Goal: Task Accomplishment & Management: Complete application form

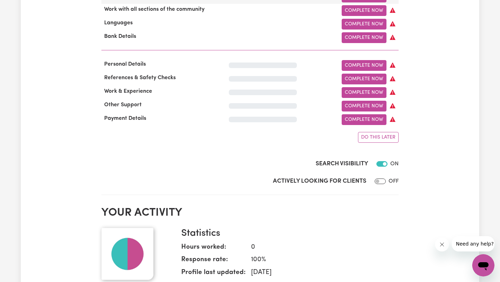
scroll to position [448, 0]
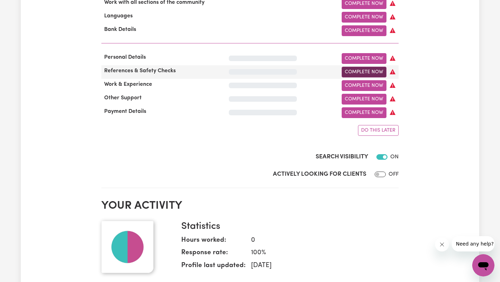
click at [373, 70] on link "Complete Now" at bounding box center [363, 72] width 45 height 11
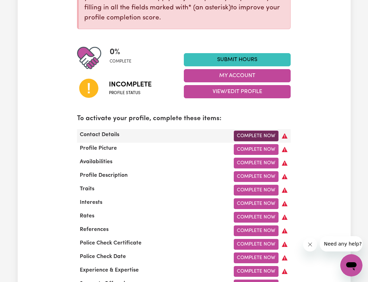
scroll to position [201, 0]
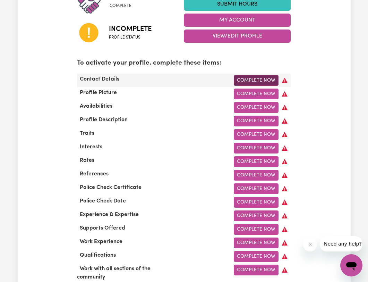
click at [257, 79] on link "Complete Now" at bounding box center [256, 80] width 45 height 11
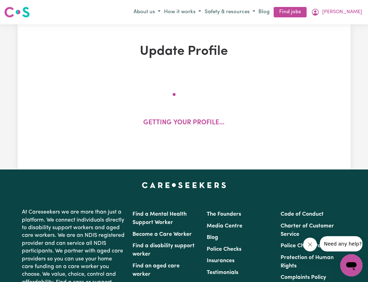
select select "Studying a healthcare related degree or qualification"
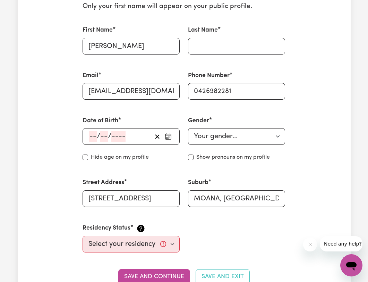
scroll to position [195, 0]
click at [94, 135] on input "number" at bounding box center [93, 136] width 8 height 10
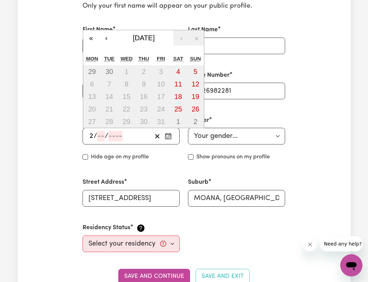
type input "23"
type input "09"
type input "197"
type input "1973-09-23"
type input "9"
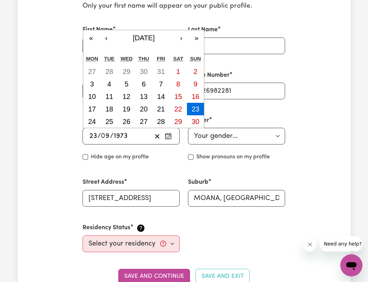
type input "1973"
click at [217, 137] on select "Your gender... Female Male Non-binary Other Prefer not to say" at bounding box center [236, 136] width 97 height 17
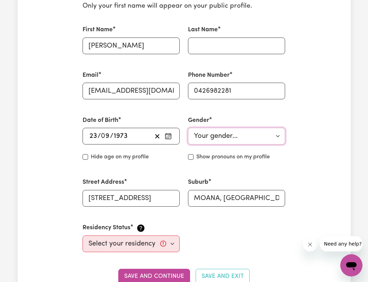
select select "female"
click at [188, 128] on select "Your gender... Female Male Non-binary Other Prefer not to say" at bounding box center [236, 136] width 97 height 17
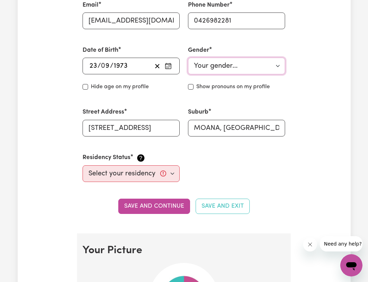
scroll to position [268, 0]
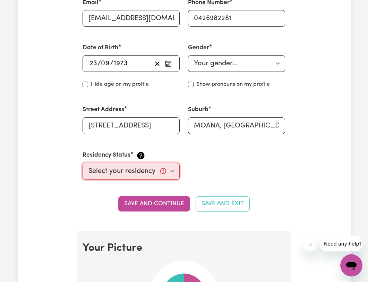
click at [172, 171] on select "Select your residency status... Australian citizen Australian PR Temporary Work…" at bounding box center [131, 171] width 97 height 17
select select "Australian Citizen"
click at [83, 163] on select "Select your residency status... Australian citizen Australian PR Temporary Work…" at bounding box center [131, 171] width 97 height 17
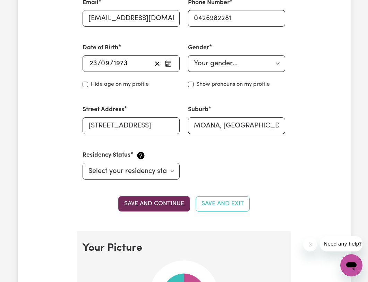
click at [160, 204] on button "Save and continue" at bounding box center [154, 203] width 72 height 15
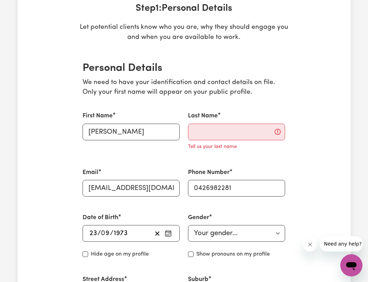
scroll to position [106, 0]
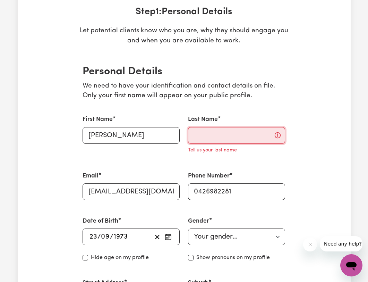
click at [214, 135] on input "Last Name" at bounding box center [236, 135] width 97 height 17
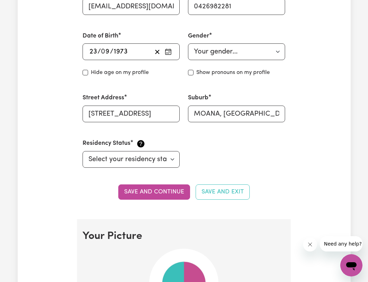
scroll to position [286, 0]
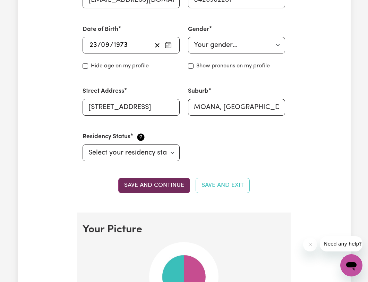
type input "Rylander"
click at [168, 182] on button "Save and continue" at bounding box center [154, 185] width 72 height 15
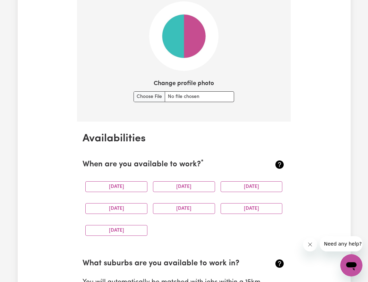
scroll to position [572, 0]
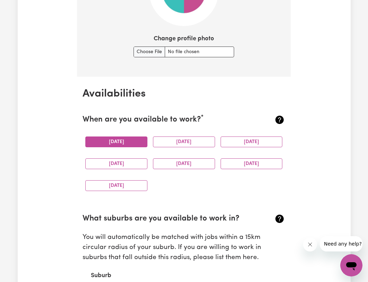
click at [112, 137] on button "Monday" at bounding box center [116, 141] width 62 height 11
click at [189, 136] on div "Tuesday" at bounding box center [184, 142] width 68 height 22
click at [197, 142] on button "Tuesday" at bounding box center [184, 141] width 62 height 11
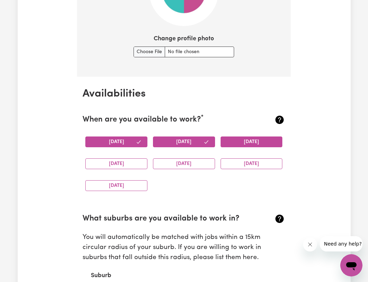
click at [233, 142] on button "Wednesday" at bounding box center [252, 141] width 62 height 11
click at [233, 162] on button "Saturday" at bounding box center [252, 163] width 62 height 11
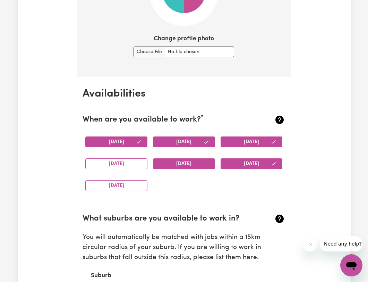
drag, startPoint x: 196, startPoint y: 161, endPoint x: 156, endPoint y: 161, distance: 40.6
click at [196, 161] on button "Friday" at bounding box center [184, 163] width 62 height 11
click at [141, 158] on div "Thursday" at bounding box center [117, 164] width 68 height 22
click at [140, 190] on button "Sunday" at bounding box center [116, 185] width 62 height 11
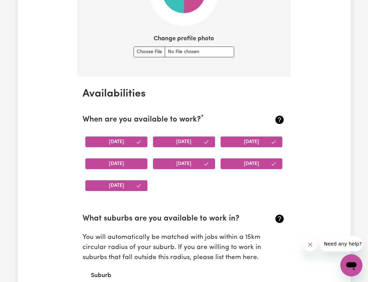
click at [139, 161] on button "Thursday" at bounding box center [116, 163] width 62 height 11
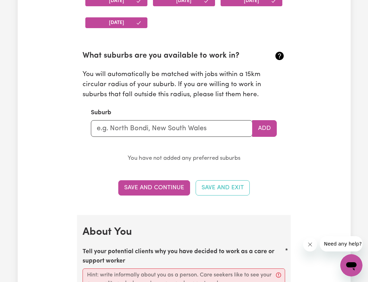
scroll to position [734, 0]
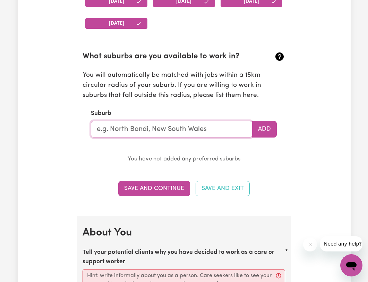
click at [206, 130] on input "text" at bounding box center [172, 129] width 162 height 17
click at [166, 130] on input "text" at bounding box center [172, 129] width 162 height 17
click at [200, 131] on input "text" at bounding box center [172, 129] width 162 height 17
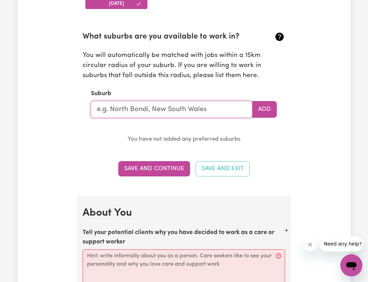
scroll to position [753, 0]
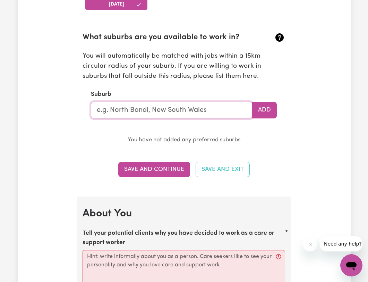
click at [149, 104] on input "text" at bounding box center [172, 110] width 162 height 17
click at [137, 109] on input "text" at bounding box center [172, 110] width 162 height 17
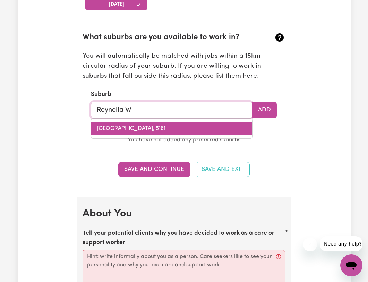
click at [121, 125] on link "REYNELLA EAST, South Australia, 5161" at bounding box center [171, 128] width 161 height 14
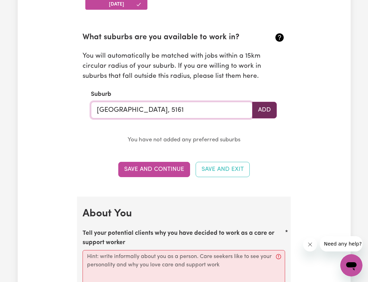
type input "REYNELLA EAST, South Australia, 5161"
click at [268, 111] on button "Add" at bounding box center [264, 110] width 25 height 17
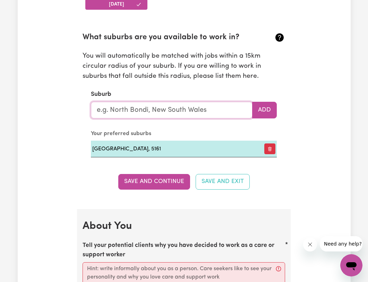
click at [155, 110] on input "text" at bounding box center [172, 110] width 162 height 17
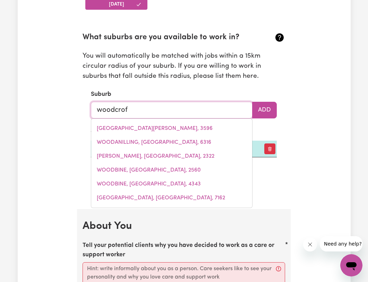
type input "woodcroft"
type input "woodcroft, New South Wales, 2767"
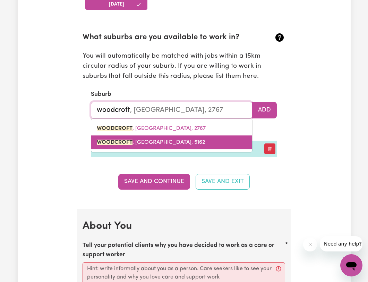
click at [171, 145] on link "WOODCROFT , South Australia, 5162" at bounding box center [171, 142] width 161 height 14
type input "WOODCROFT, South Australia, 5162"
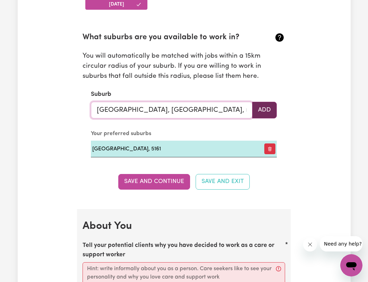
type input "WOODCROFT, South Australia, 5162"
click at [264, 109] on button "Add" at bounding box center [264, 110] width 25 height 17
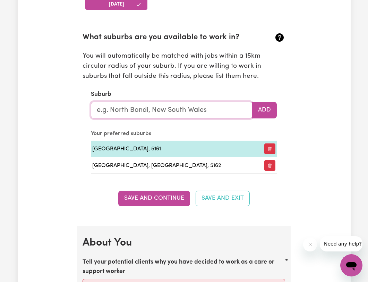
click at [158, 109] on input "text" at bounding box center [172, 110] width 162 height 17
type input "good"
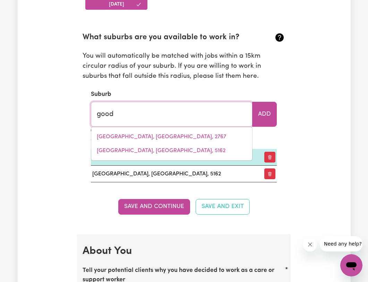
type input "good FOREST, New South Wales, 2790"
type input "goodw"
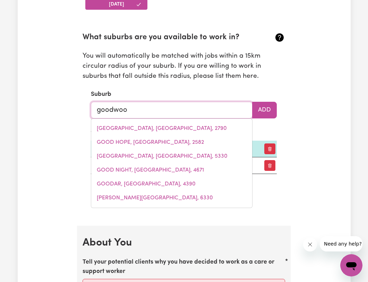
type input "goodwood"
type input "goodwood, Queensland, 4660"
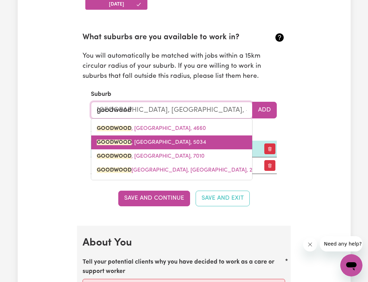
click at [158, 144] on span "GOODWOOD , South Australia, 5034" at bounding box center [151, 143] width 109 height 6
type input "GOODWOOD, South Australia, 5034"
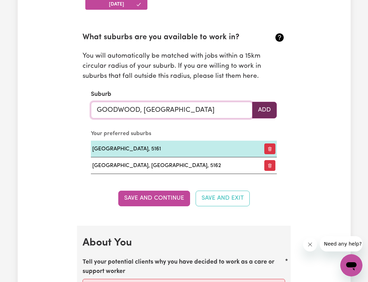
type input "GOODWOOD, South Australia, 5034"
click at [265, 110] on button "Add" at bounding box center [264, 110] width 25 height 17
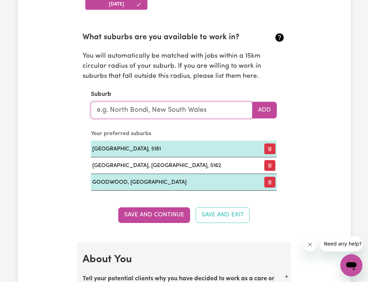
click at [193, 111] on input "text" at bounding box center [172, 110] width 162 height 17
type input "nor"
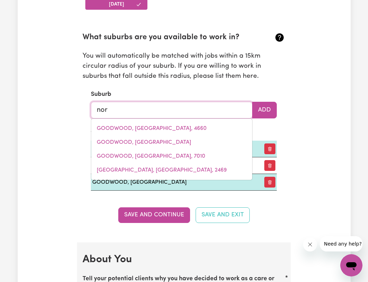
type input "norA CREINA, South Australia, 5276"
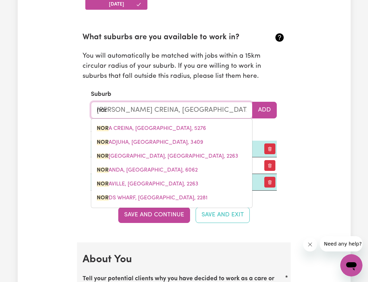
type input "no"
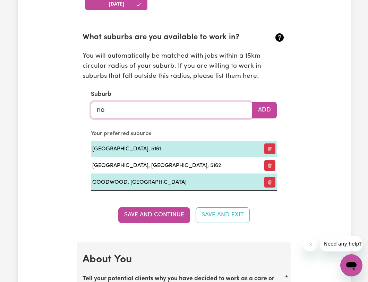
type input "n"
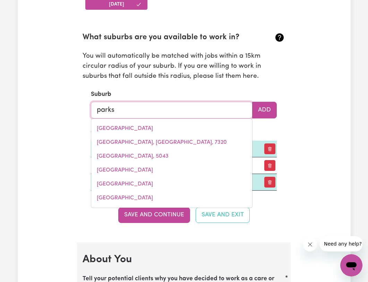
type input "park"
type input "park AVENUE, Queensland, 4701"
type input "par"
type input "parK AVENUE, Queensland, 4701"
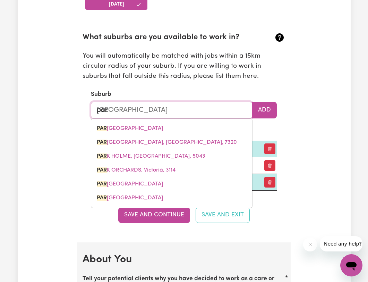
type input "pa"
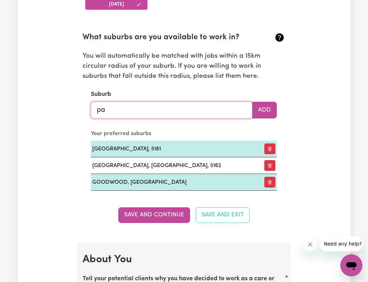
type input "p"
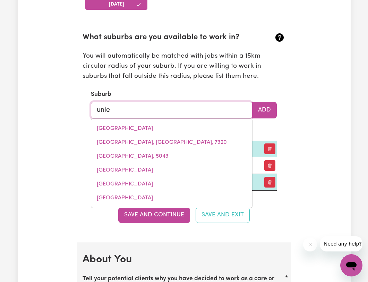
type input "unley"
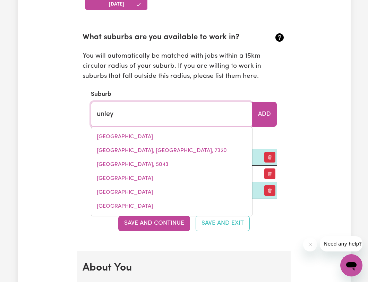
type input "unley, South Australia, 5061"
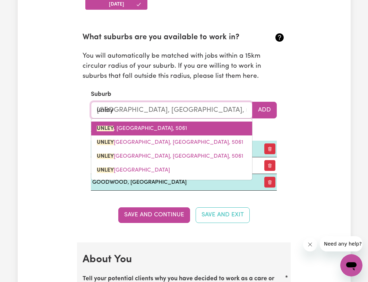
click at [161, 128] on span "UNLEY , South Australia, 5061" at bounding box center [142, 129] width 90 height 6
type input "UNLEY, South Australia, 5061"
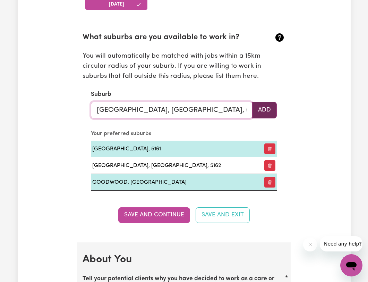
type input "UNLEY, South Australia, 5061"
click at [263, 110] on button "Add" at bounding box center [264, 110] width 25 height 17
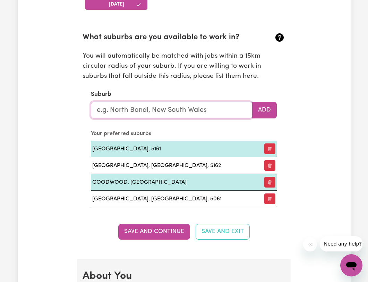
click at [188, 111] on input "text" at bounding box center [172, 110] width 162 height 17
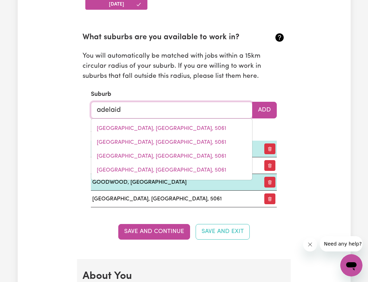
type input "adelaide"
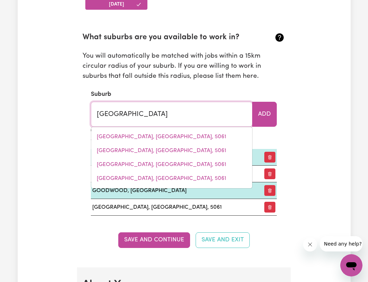
type input "adelaide, South Australia, 5000"
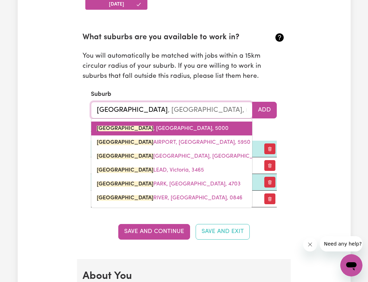
click at [149, 129] on span "ADELAIDE , South Australia, 5000" at bounding box center [163, 129] width 132 height 6
type input "ADELAIDE, South Australia, 5000"
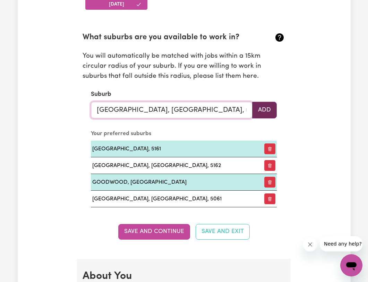
type input "ADELAIDE, South Australia, 5000"
click at [271, 112] on button "Add" at bounding box center [264, 110] width 25 height 17
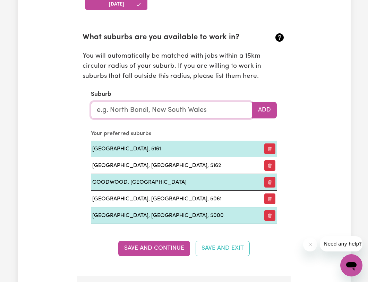
click at [152, 109] on input "text" at bounding box center [172, 110] width 162 height 17
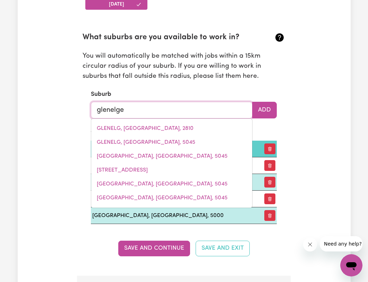
drag, startPoint x: 166, startPoint y: 140, endPoint x: 169, endPoint y: 141, distance: 3.8
click at [166, 141] on span "GLENELG, South Australia, 5045" at bounding box center [146, 143] width 99 height 6
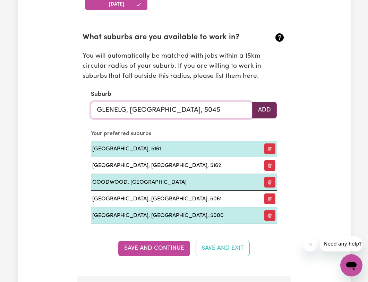
type input "GLENELG, South Australia, 5045"
click at [265, 111] on button "Add" at bounding box center [264, 110] width 25 height 17
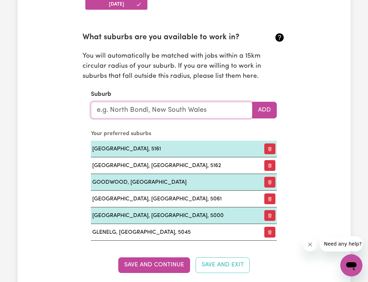
click at [144, 112] on input "text" at bounding box center [172, 110] width 162 height 17
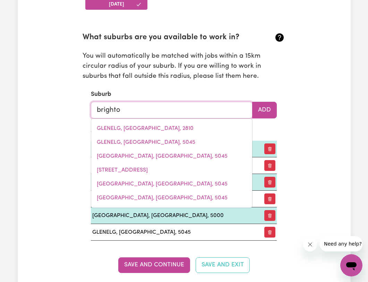
type input "brighton"
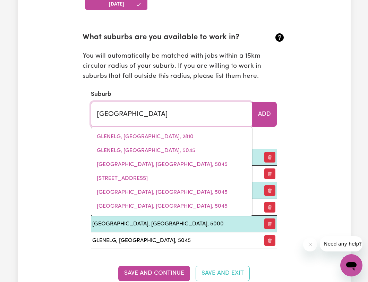
type input "brighton, Queensland, 4017"
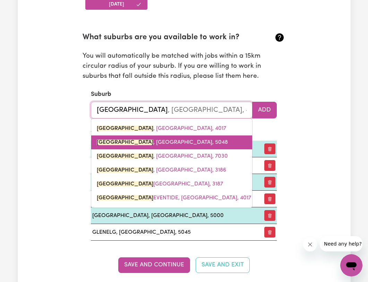
click at [158, 138] on link "BRIGHTON , South Australia, 5048" at bounding box center [171, 142] width 161 height 14
type input "BRIGHTON, South Australia, 5048"
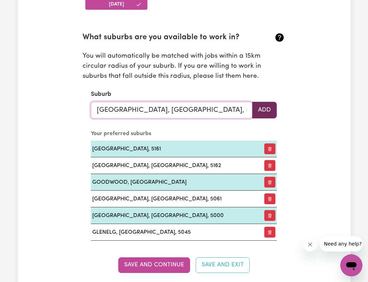
type input "BRIGHTON, South Australia, 5048"
click at [269, 108] on button "Add" at bounding box center [264, 110] width 25 height 17
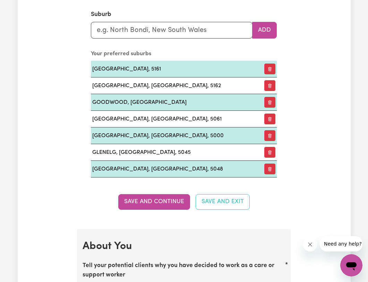
scroll to position [837, 0]
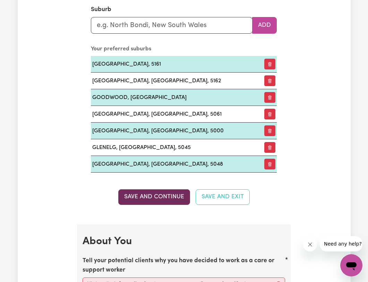
click at [154, 191] on button "Save and Continue" at bounding box center [154, 196] width 72 height 15
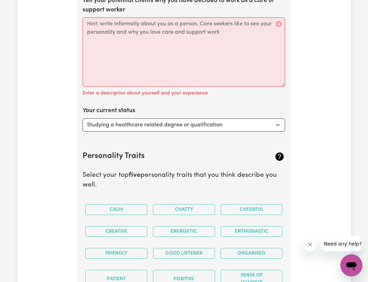
scroll to position [1097, 0]
click at [262, 127] on select "Select... Studying a healthcare related degree or qualification Studying a non-…" at bounding box center [184, 125] width 203 height 13
select select "Embarking on a career change into the care industry"
click at [83, 119] on select "Select... Studying a healthcare related degree or qualification Studying a non-…" at bounding box center [184, 125] width 203 height 13
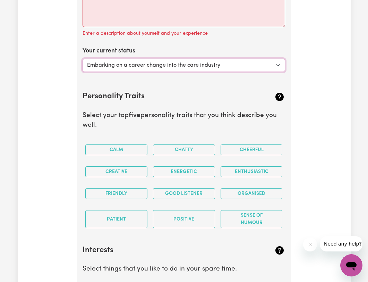
scroll to position [1160, 0]
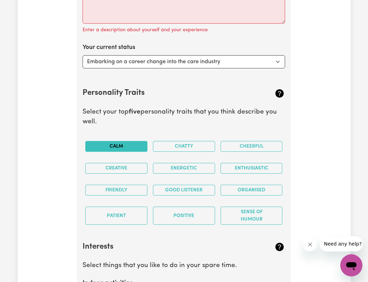
click at [132, 147] on button "Calm" at bounding box center [116, 146] width 62 height 11
click at [129, 191] on button "Friendly" at bounding box center [116, 190] width 62 height 11
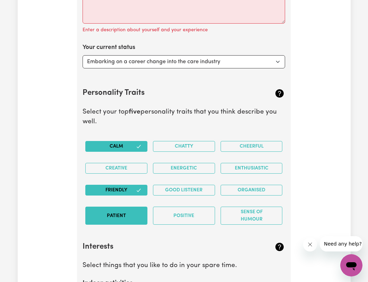
click at [127, 216] on button "Patient" at bounding box center [116, 215] width 62 height 18
click at [195, 166] on button "Energetic" at bounding box center [184, 168] width 62 height 11
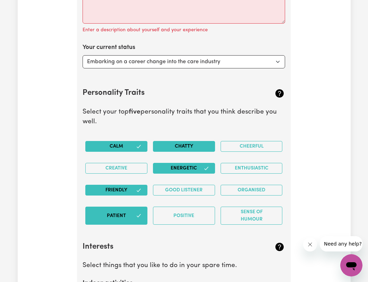
click at [188, 149] on button "Chatty" at bounding box center [184, 146] width 62 height 11
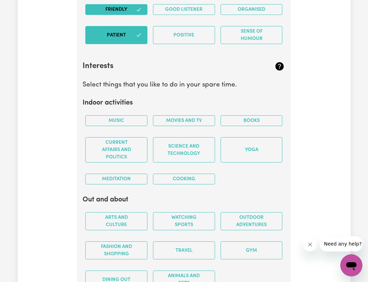
scroll to position [1342, 0]
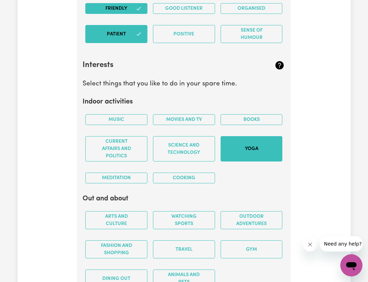
click at [261, 146] on button "Yoga" at bounding box center [252, 148] width 62 height 25
click at [117, 179] on button "Meditation" at bounding box center [116, 177] width 62 height 11
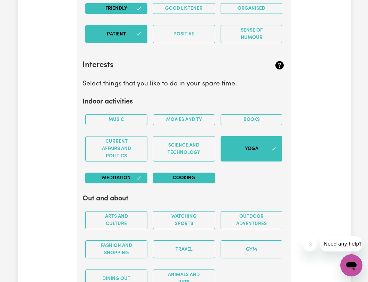
click at [189, 179] on button "Cooking" at bounding box center [184, 177] width 62 height 11
click at [192, 120] on button "Movies and TV" at bounding box center [184, 119] width 62 height 11
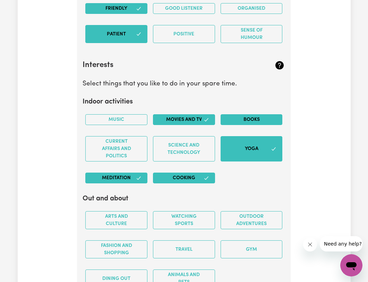
click at [259, 118] on button "Books" at bounding box center [252, 119] width 62 height 11
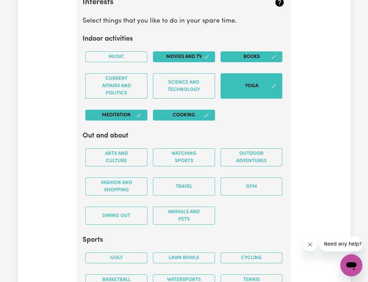
scroll to position [1449, 0]
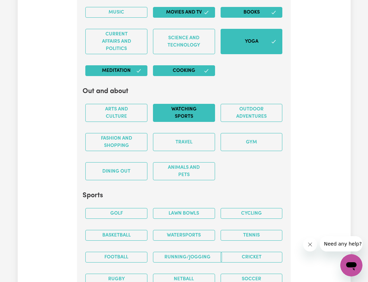
click at [200, 114] on button "Watching sports" at bounding box center [184, 113] width 62 height 18
click at [118, 173] on button "Dining out" at bounding box center [116, 171] width 62 height 18
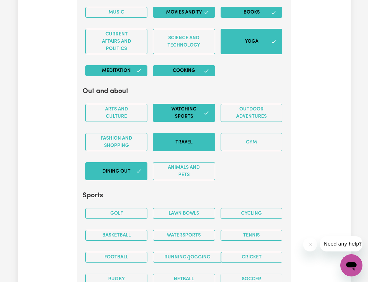
click at [187, 138] on button "Travel" at bounding box center [184, 142] width 62 height 18
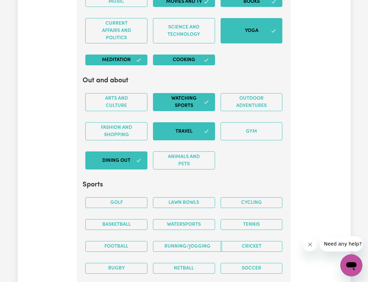
scroll to position [1463, 0]
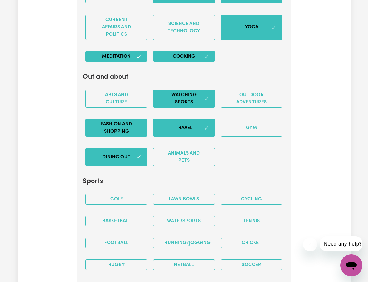
click at [125, 123] on button "Fashion and shopping" at bounding box center [116, 128] width 62 height 18
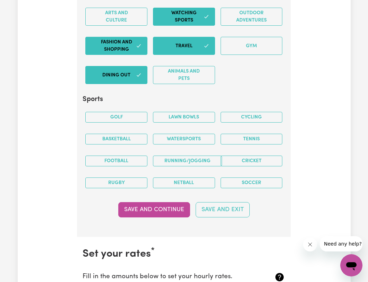
scroll to position [1560, 0]
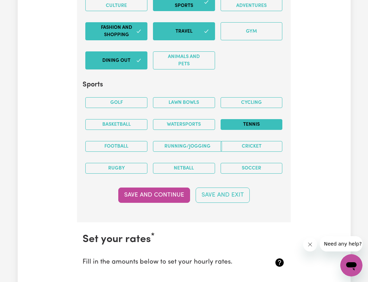
click at [247, 125] on button "Tennis" at bounding box center [252, 124] width 62 height 11
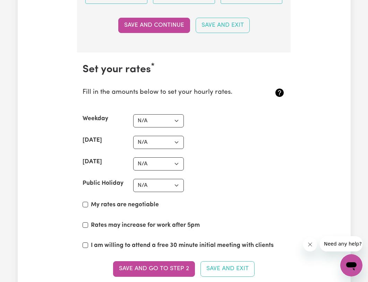
scroll to position [1726, 0]
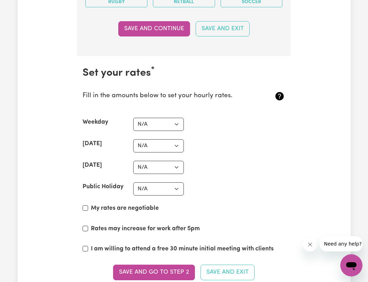
click at [88, 207] on div "My rates are negotiable" at bounding box center [184, 210] width 203 height 12
click at [85, 207] on input "My rates are negotiable" at bounding box center [86, 208] width 6 height 6
checkbox input "true"
click at [84, 229] on input "Rates may increase for work after 5pm" at bounding box center [86, 229] width 6 height 6
checkbox input "true"
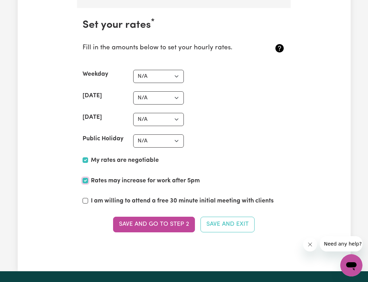
scroll to position [1775, 0]
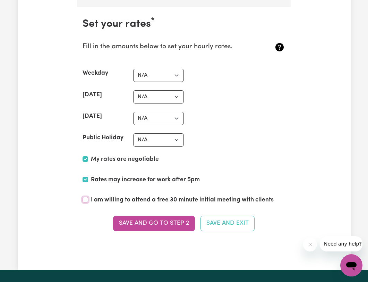
click at [84, 199] on input "I am willing to attend a free 30 minute initial meeting with clients" at bounding box center [86, 200] width 6 height 6
checkbox input "true"
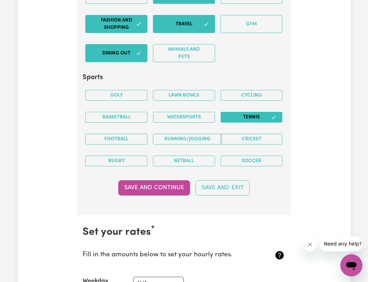
scroll to position [1565, 0]
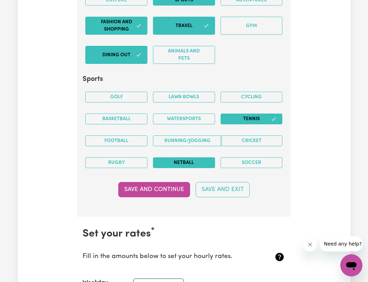
click at [193, 161] on button "Netball" at bounding box center [184, 162] width 62 height 11
click at [121, 137] on button "Football" at bounding box center [116, 140] width 62 height 11
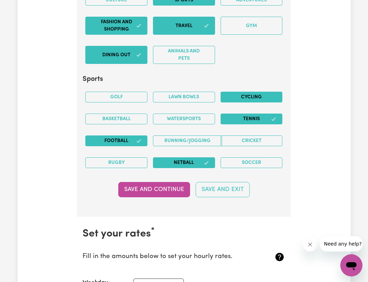
click at [255, 94] on button "Cycling" at bounding box center [252, 97] width 62 height 11
click at [135, 120] on button "Basketball" at bounding box center [116, 118] width 62 height 11
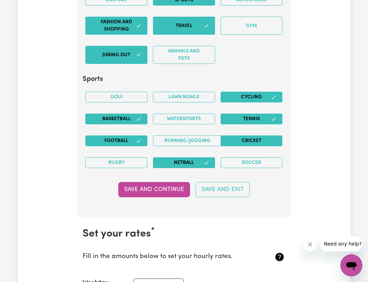
click at [254, 141] on button "Cricket" at bounding box center [252, 140] width 62 height 11
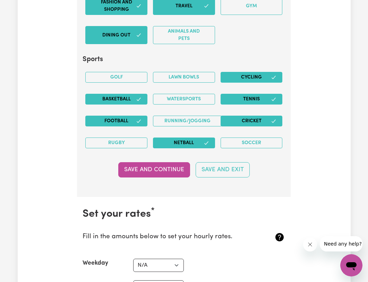
scroll to position [1586, 0]
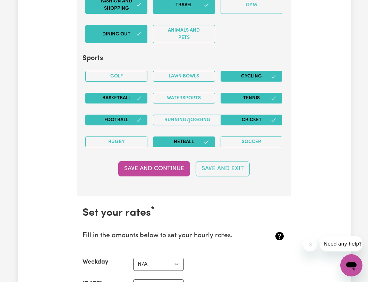
click at [247, 76] on button "Cycling" at bounding box center [252, 76] width 62 height 11
click at [125, 98] on button "Basketball" at bounding box center [116, 98] width 62 height 11
click at [127, 117] on button "Football" at bounding box center [116, 120] width 62 height 11
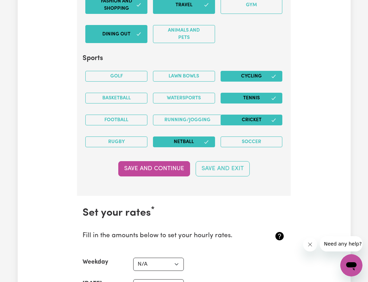
click at [253, 117] on button "Cricket" at bounding box center [252, 120] width 62 height 11
click at [202, 142] on button "Netball" at bounding box center [184, 141] width 62 height 11
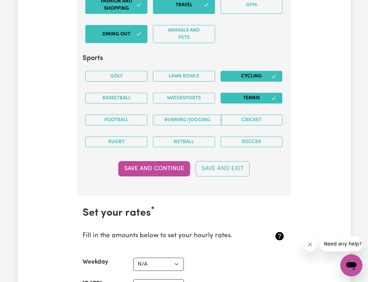
click at [270, 98] on button "Tennis" at bounding box center [252, 98] width 62 height 11
click at [270, 77] on button "Cycling" at bounding box center [252, 76] width 62 height 11
click at [267, 71] on button "Cycling" at bounding box center [252, 76] width 62 height 11
click at [266, 75] on button "Cycling" at bounding box center [252, 76] width 62 height 11
click at [266, 76] on button "Cycling" at bounding box center [252, 76] width 62 height 11
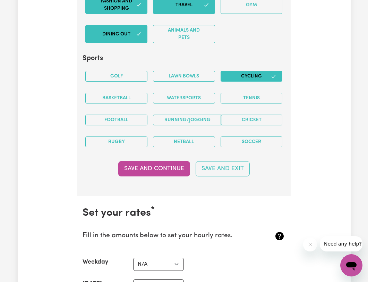
click at [268, 54] on h2 "Sports" at bounding box center [184, 58] width 203 height 8
click at [255, 76] on button "Cycling" at bounding box center [252, 76] width 62 height 11
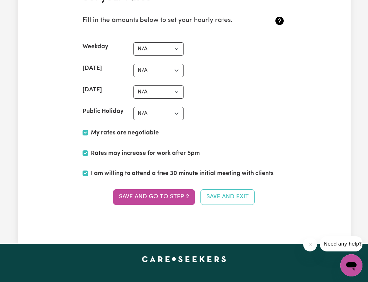
scroll to position [1876, 0]
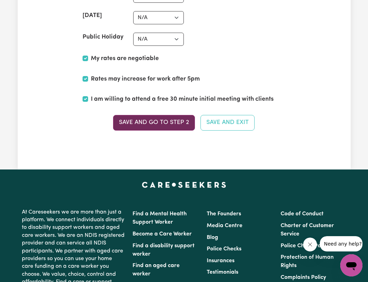
click at [172, 121] on button "Save and go to Step 2" at bounding box center [154, 122] width 82 height 15
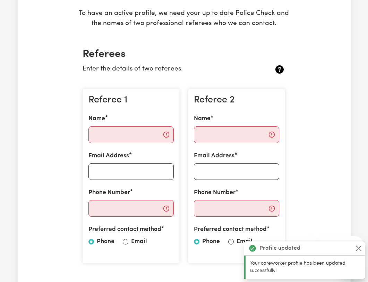
scroll to position [127, 0]
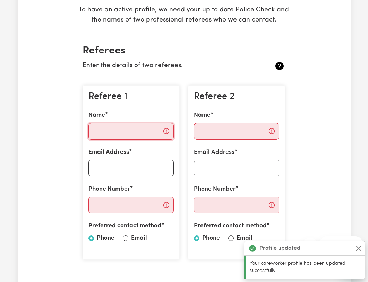
click at [128, 127] on input "Name" at bounding box center [130, 131] width 85 height 17
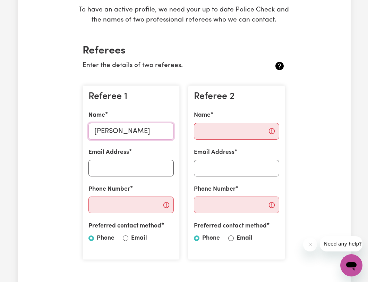
type input "Claire Ashworth"
click at [106, 168] on input "Email Address" at bounding box center [130, 168] width 85 height 17
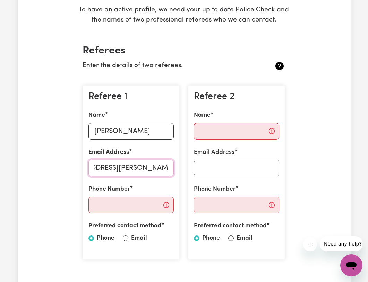
scroll to position [0, 40]
type input "claire.ashworth@infin8care.com.au"
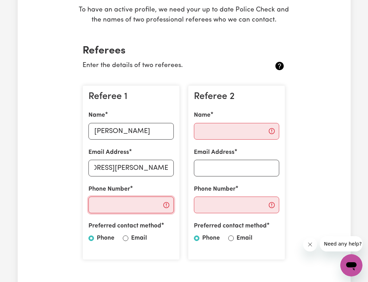
click at [130, 203] on input "Phone Number" at bounding box center [130, 204] width 85 height 17
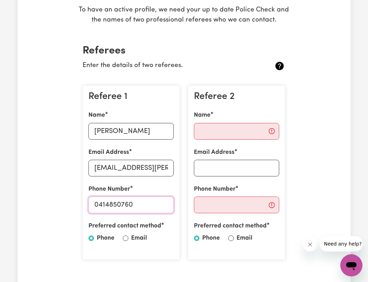
type input "0414850760"
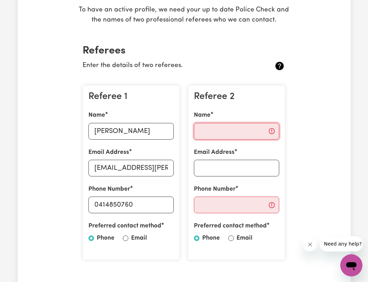
click at [219, 126] on input "Name" at bounding box center [236, 131] width 85 height 17
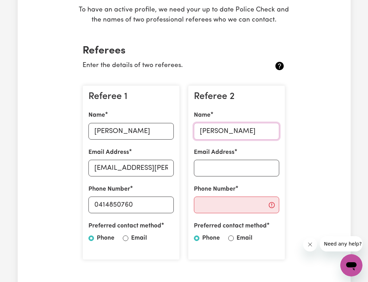
type input "Carla Grantham"
click at [210, 169] on input "Email Address" at bounding box center [236, 168] width 85 height 17
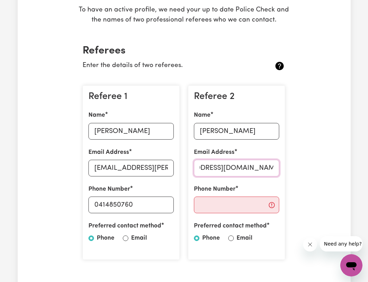
scroll to position [0, 40]
type input "christieslifestyle@infin8care.com.au"
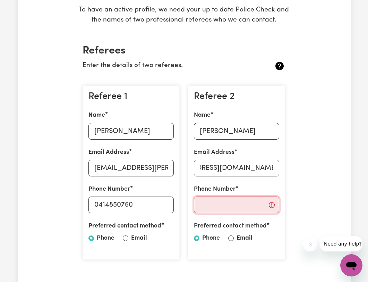
click at [220, 205] on input "Phone Number" at bounding box center [236, 204] width 85 height 17
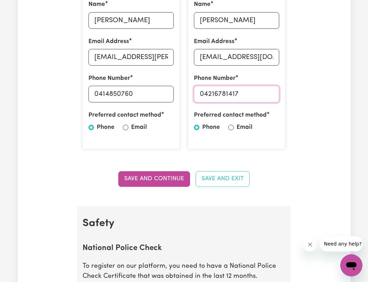
scroll to position [244, 0]
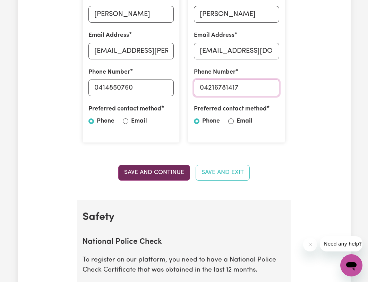
type input "04216781417"
click at [172, 170] on button "Save and Continue" at bounding box center [154, 172] width 72 height 15
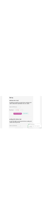
scroll to position [443, 0]
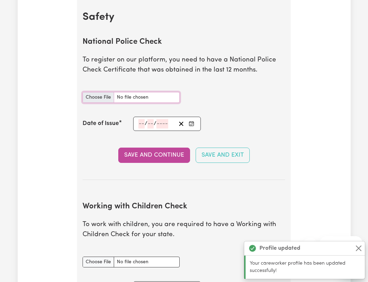
click at [97, 100] on input "National Police Check document" at bounding box center [131, 97] width 97 height 11
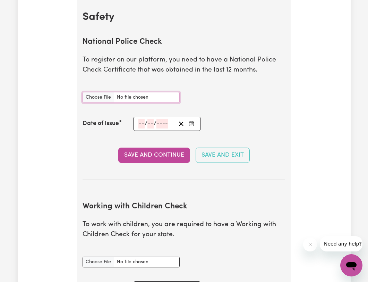
type input "C:\fakepath\police check.pdf"
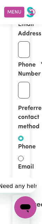
click at [34, 71] on label "Phone Number" at bounding box center [29, 70] width 23 height 18
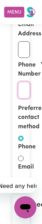
click at [30, 82] on input "0414850760" at bounding box center [24, 90] width 12 height 17
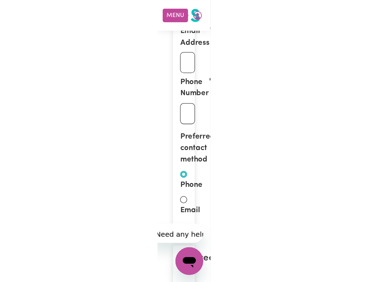
scroll to position [0, 0]
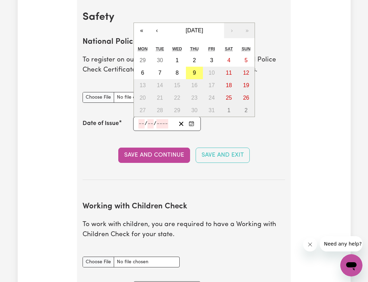
click at [141, 123] on input "number" at bounding box center [141, 123] width 6 height 9
type input "25"
type input "03"
type input "0002-03-25"
type input "3"
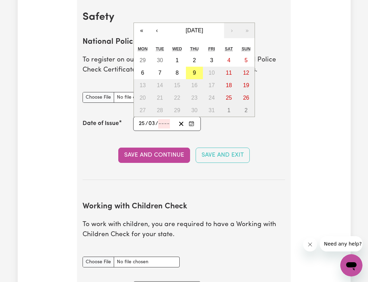
type input "2"
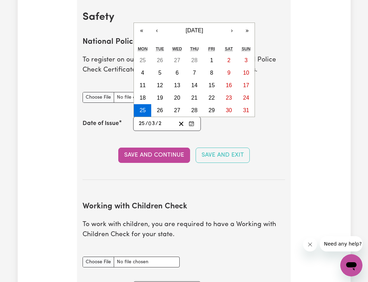
type input "0020-03-25"
type input "20"
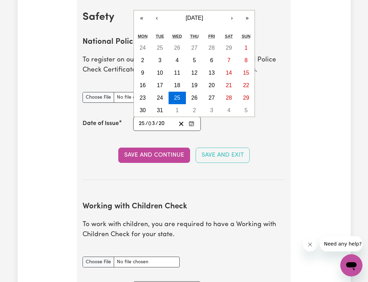
type input "0202-03-25"
type input "202"
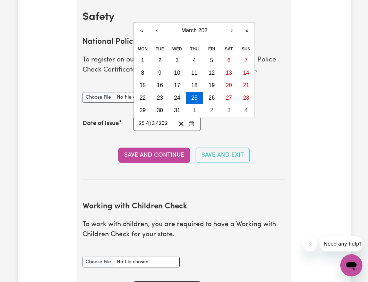
type input "2024-03-25"
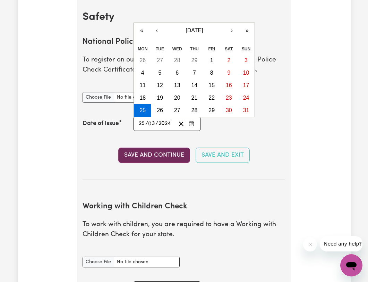
type input "2024"
click at [161, 151] on button "Save and Continue" at bounding box center [154, 154] width 72 height 15
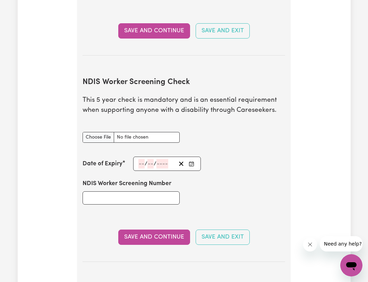
scroll to position [842, 0]
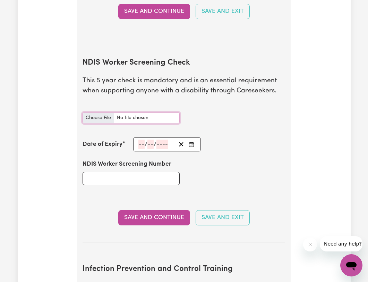
click at [103, 117] on input "NDIS Worker Screening Check document" at bounding box center [131, 117] width 97 height 11
type input "C:\fakepath\DHS NDIS worker check Megan Jayne Rylander Notice of Clearance DLMO…"
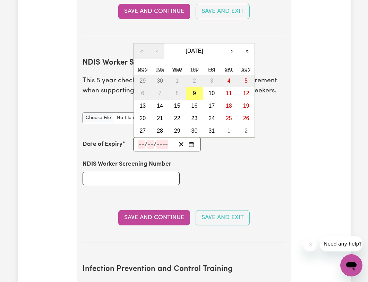
click at [141, 144] on input "number" at bounding box center [141, 144] width 6 height 9
type input "25"
type input "06"
type input "202"
type input "2029-06-25"
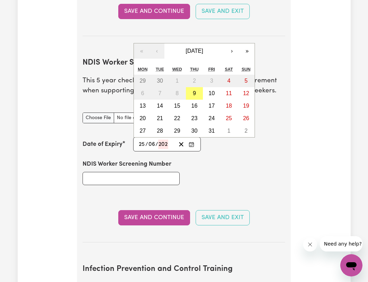
type input "6"
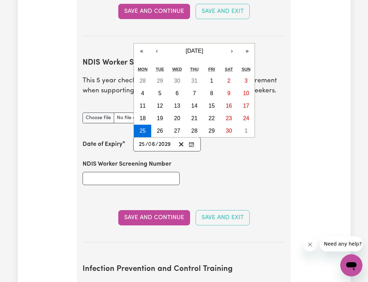
type input "2029"
click at [141, 178] on input "NDIS Worker Screening Number" at bounding box center [131, 178] width 97 height 13
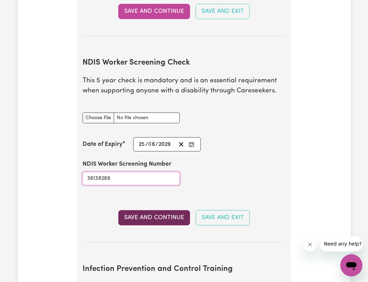
type input "36138269"
click at [159, 216] on button "Save and Continue" at bounding box center [154, 217] width 72 height 15
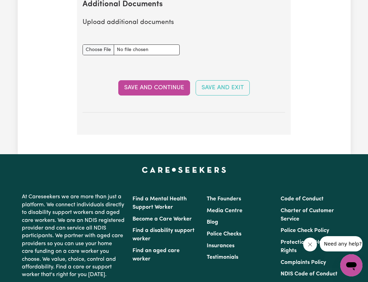
scroll to position [1331, 0]
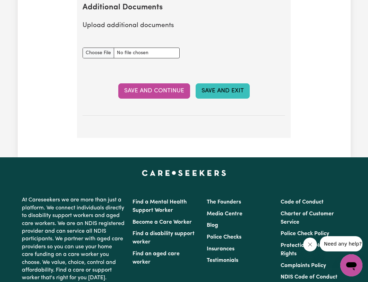
click at [218, 90] on button "Save and Exit" at bounding box center [223, 90] width 54 height 15
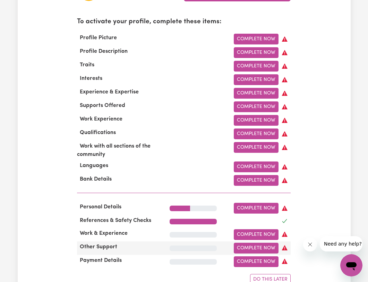
scroll to position [225, 0]
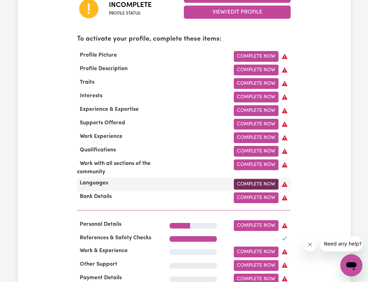
click at [249, 182] on link "Complete Now" at bounding box center [256, 184] width 45 height 11
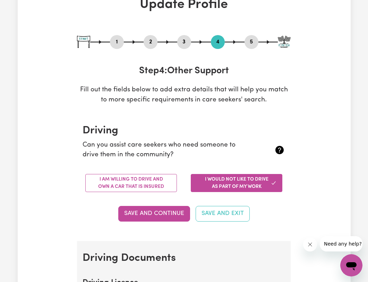
scroll to position [48, 0]
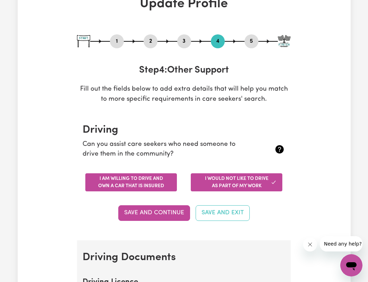
click at [137, 183] on button "I am willing to drive and own a car that is insured" at bounding box center [131, 182] width 92 height 18
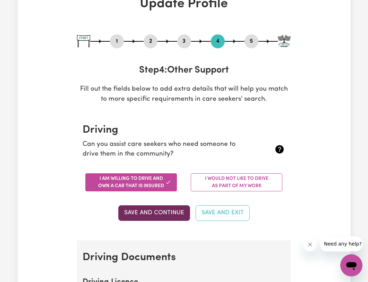
click at [160, 210] on button "Save and Continue" at bounding box center [154, 212] width 72 height 15
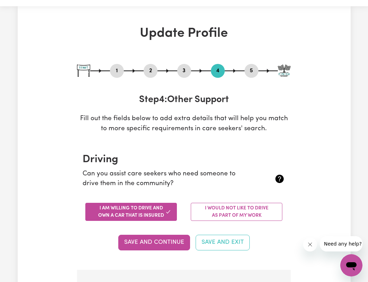
scroll to position [0, 0]
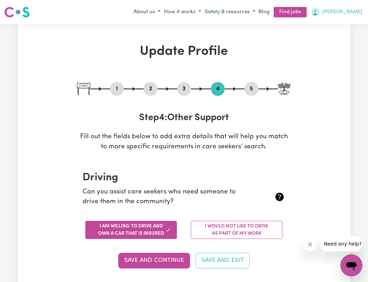
click at [354, 14] on span "[PERSON_NAME]" at bounding box center [342, 12] width 40 height 8
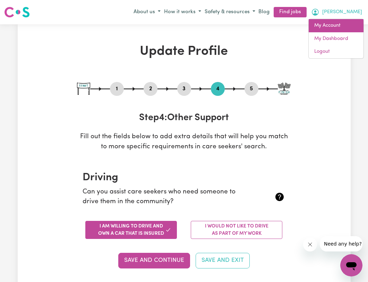
click at [336, 27] on link "My Account" at bounding box center [336, 25] width 55 height 13
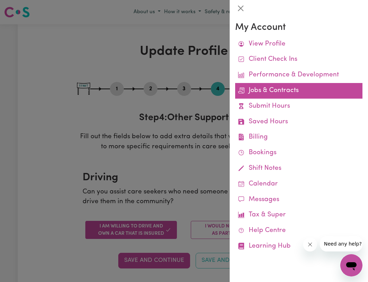
click at [281, 90] on link "Jobs & Contracts" at bounding box center [298, 91] width 127 height 16
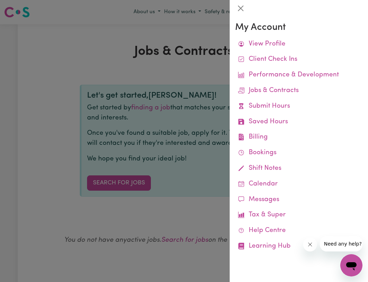
click at [187, 67] on div at bounding box center [184, 141] width 368 height 282
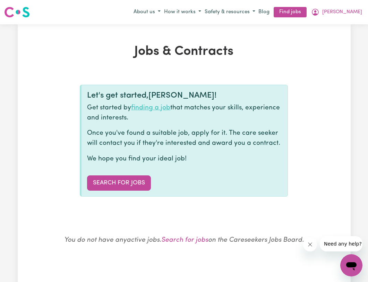
click at [160, 107] on link "finding a job" at bounding box center [150, 107] width 39 height 7
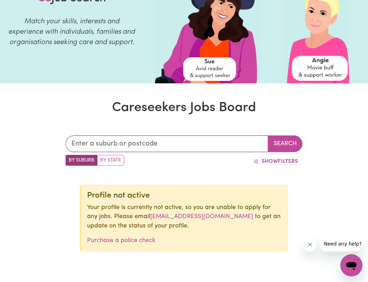
scroll to position [65, 0]
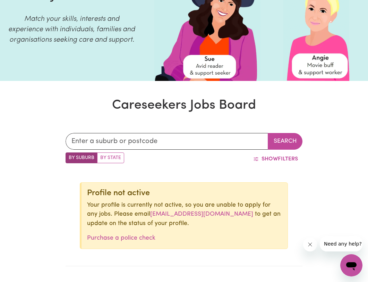
click at [115, 158] on label "By State" at bounding box center [110, 157] width 27 height 11
click at [70, 157] on input "By State" at bounding box center [68, 154] width 5 height 5
radio input "true"
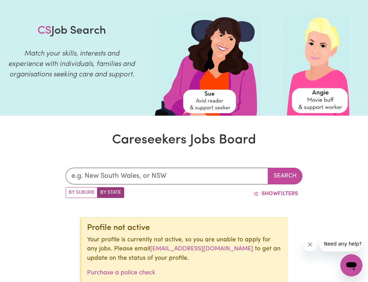
scroll to position [0, 0]
